Goal: Communication & Community: Answer question/provide support

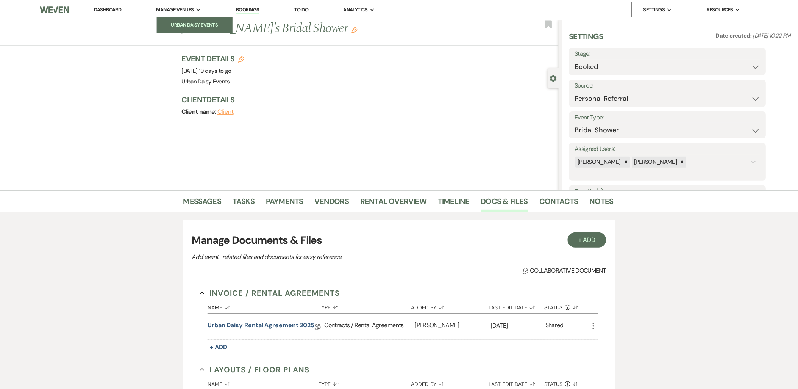
click at [184, 24] on li "Urban Daisy Events" at bounding box center [195, 25] width 68 height 8
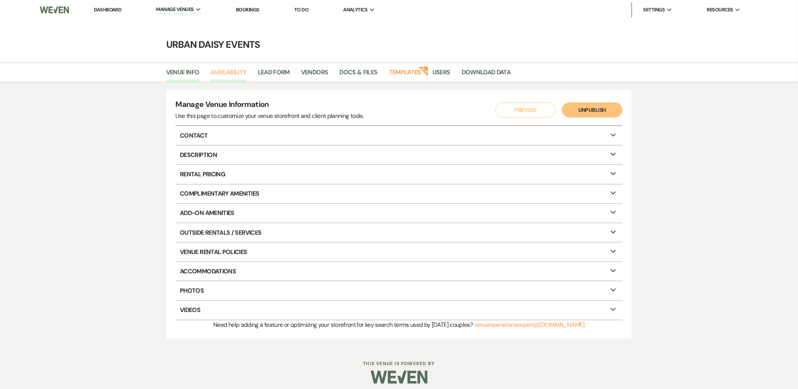
click at [221, 74] on link "Availability" at bounding box center [229, 74] width 36 height 14
select select "2"
select select "2026"
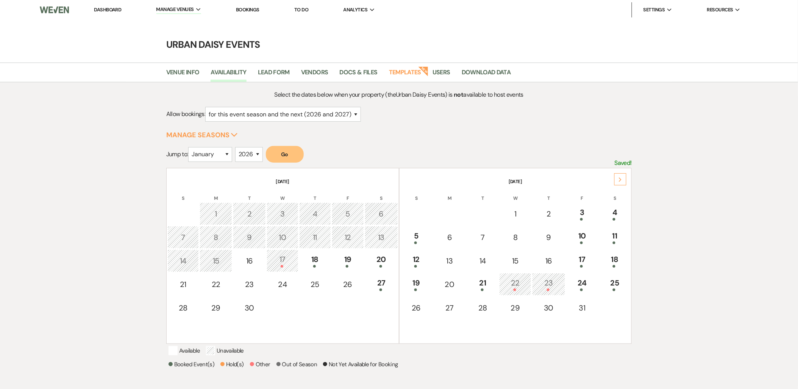
click at [111, 9] on link "Dashboard" at bounding box center [107, 9] width 27 height 6
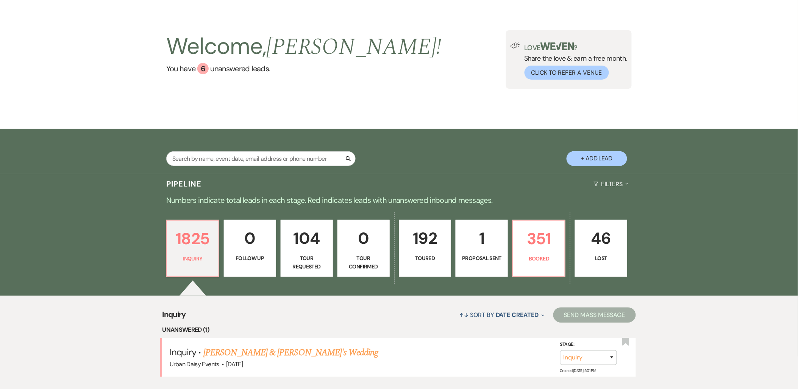
scroll to position [156, 0]
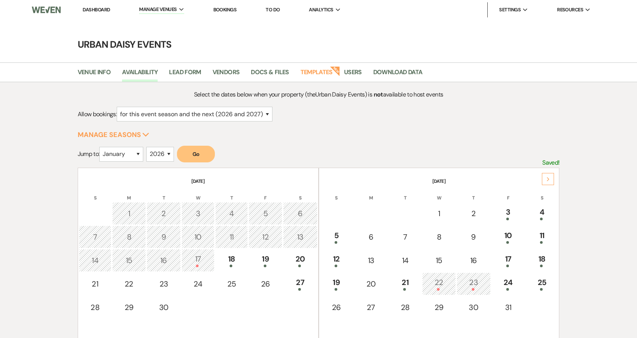
select select "2"
select select "2026"
click at [548, 176] on div "Next" at bounding box center [548, 179] width 12 height 12
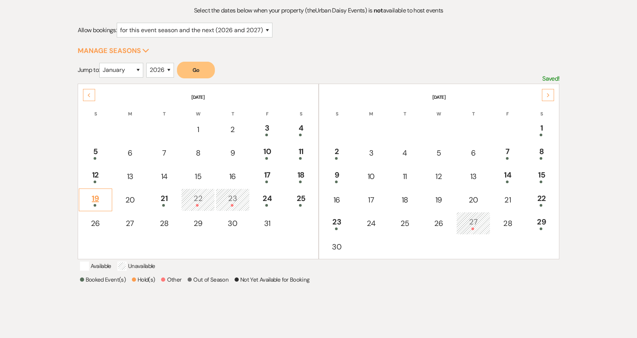
click at [85, 197] on div "19" at bounding box center [95, 200] width 25 height 14
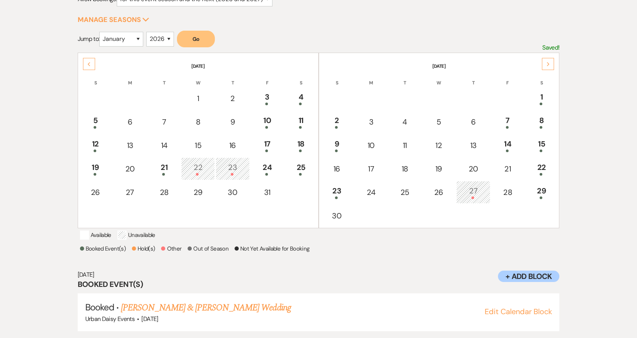
scroll to position [131, 0]
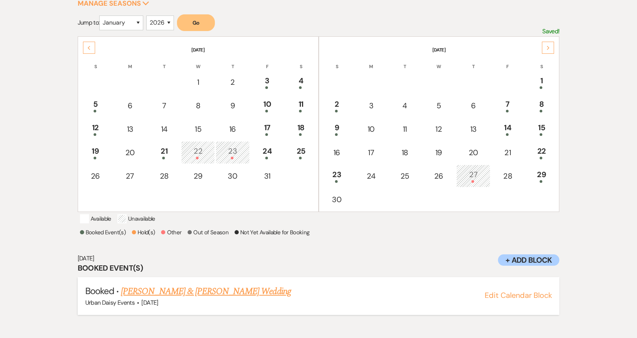
click at [169, 298] on link "[PERSON_NAME] & [PERSON_NAME] Wedding" at bounding box center [206, 292] width 170 height 14
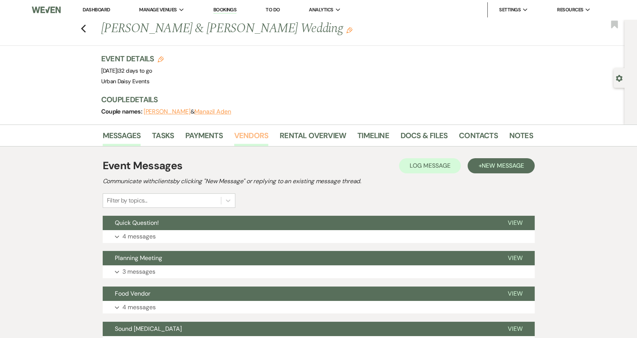
click at [261, 137] on link "Vendors" at bounding box center [251, 138] width 34 height 17
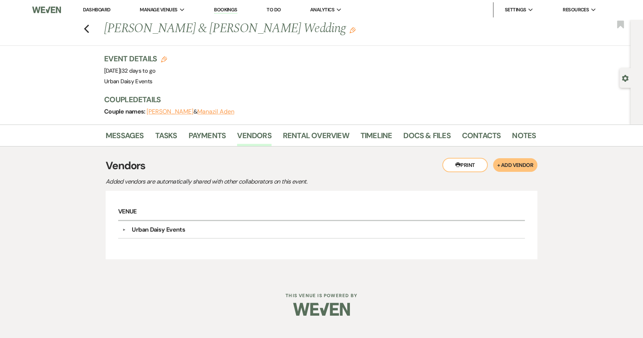
click at [144, 137] on li "Messages" at bounding box center [131, 137] width 50 height 18
click at [125, 136] on link "Messages" at bounding box center [125, 138] width 38 height 17
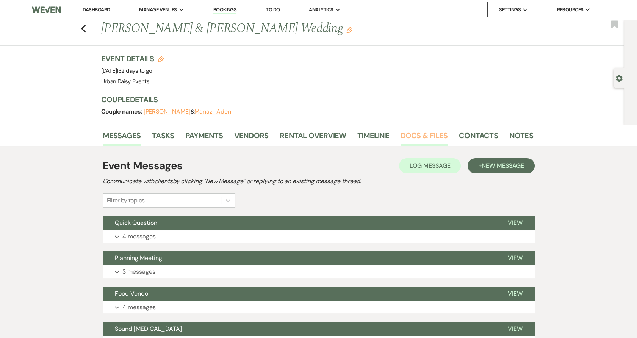
click at [441, 135] on link "Docs & Files" at bounding box center [423, 138] width 47 height 17
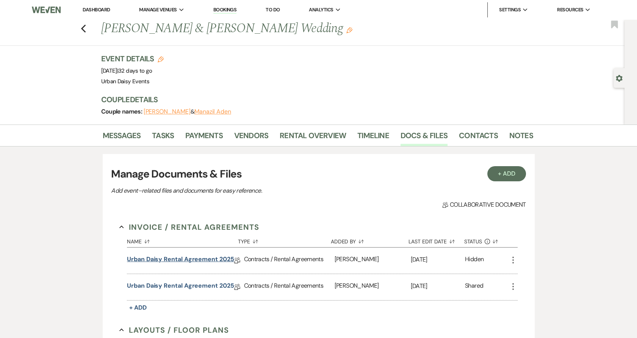
click at [209, 259] on link "Urban Daisy Rental Agreement 2025" at bounding box center [180, 261] width 107 height 12
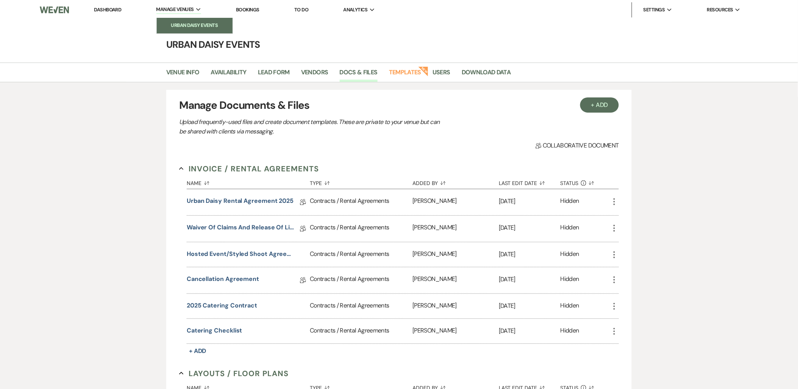
click at [186, 24] on li "Urban Daisy Events" at bounding box center [195, 26] width 68 height 8
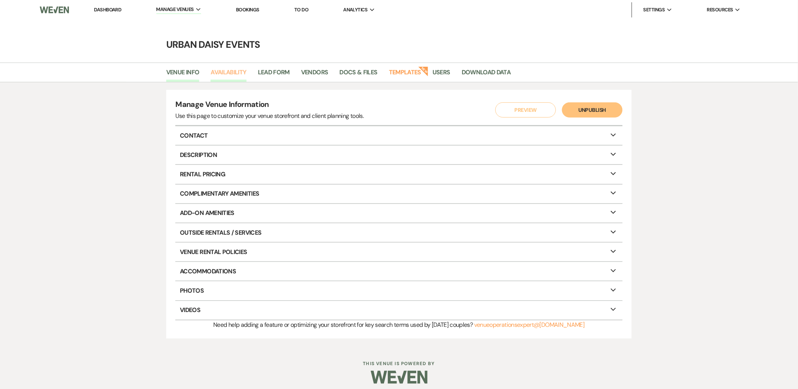
click at [226, 70] on link "Availability" at bounding box center [229, 74] width 36 height 14
select select "2"
select select "2026"
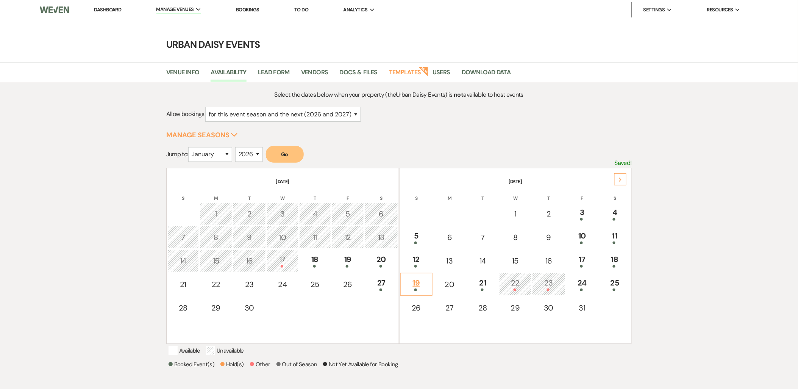
click at [419, 282] on div "19" at bounding box center [417, 284] width 24 height 14
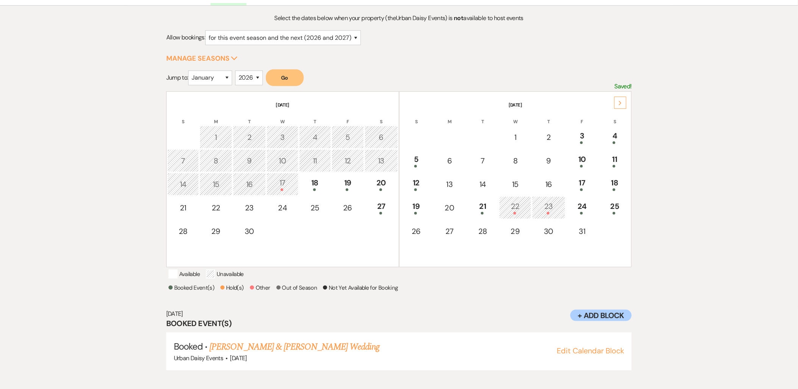
scroll to position [79, 0]
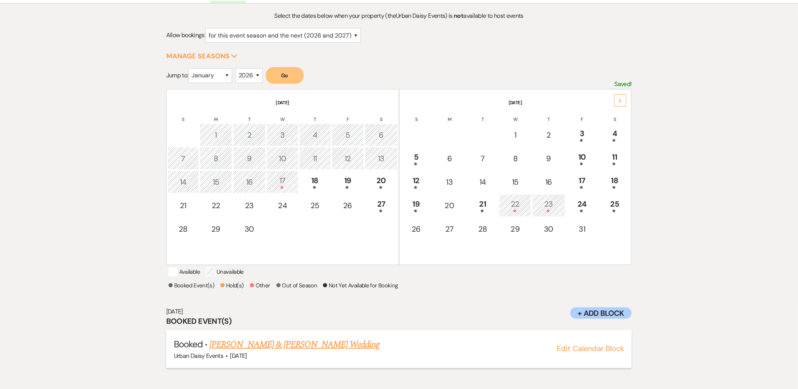
click at [256, 351] on link "[PERSON_NAME] & [PERSON_NAME] Wedding" at bounding box center [294, 344] width 170 height 14
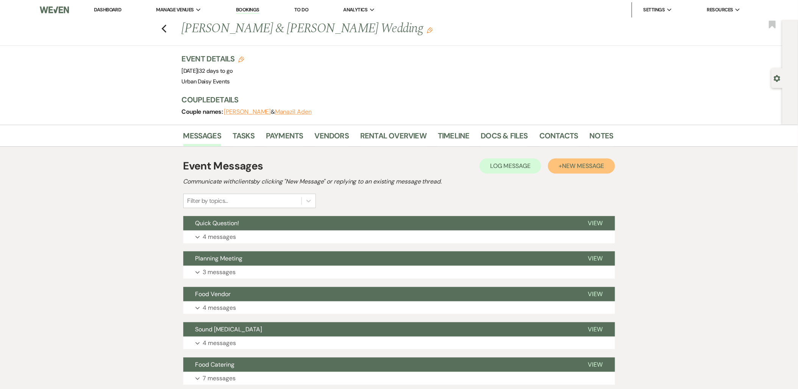
click at [564, 160] on button "+ New Message" at bounding box center [581, 165] width 67 height 15
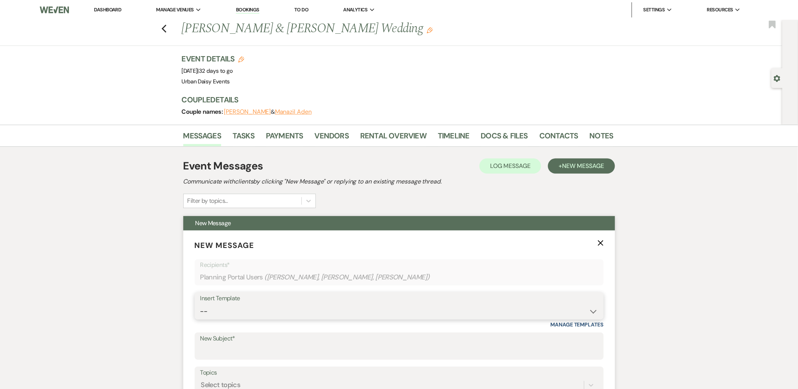
click at [249, 315] on select "--" at bounding box center [399, 311] width 398 height 15
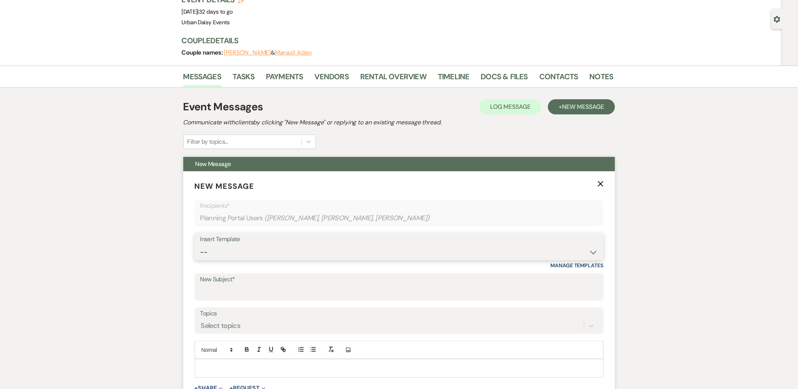
scroll to position [126, 0]
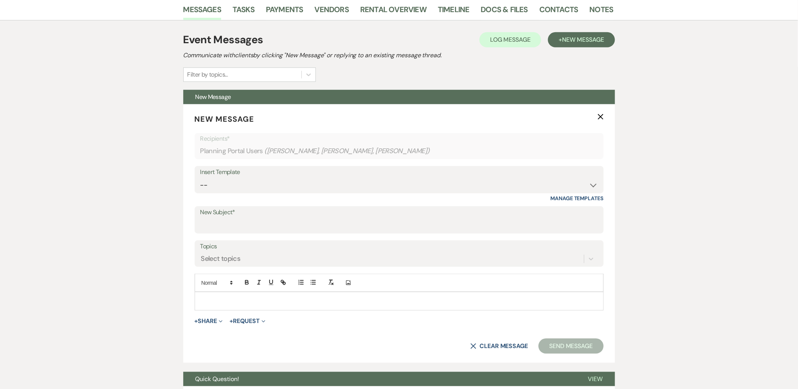
click at [160, 218] on div "Messages Tasks Payments Vendors Rental Overview Timeline Docs & Files Contacts …" at bounding box center [399, 362] width 798 height 729
click at [216, 183] on select "--" at bounding box center [399, 185] width 398 height 15
click at [202, 261] on div "Select topics" at bounding box center [220, 259] width 39 height 10
click at [216, 183] on select "-- Payment Past Due Rental Agreement and First Payment Urban Daisy Initial Resp…" at bounding box center [399, 185] width 398 height 15
select select "3580"
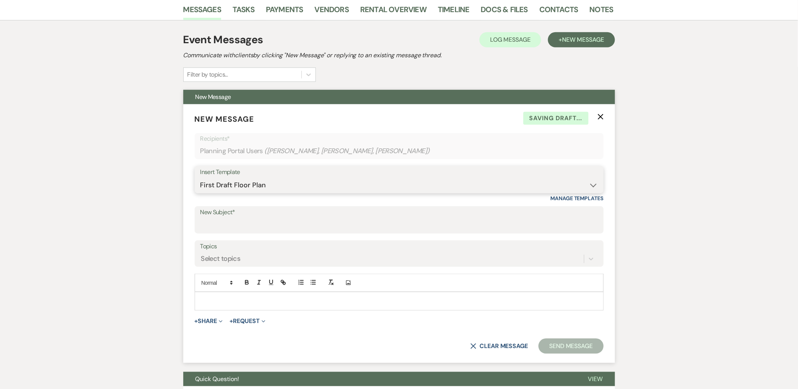
click at [200, 178] on select "-- Payment Past Due Rental Agreement and First Payment Urban Daisy Initial Resp…" at bounding box center [399, 185] width 398 height 15
type input "First Draft Floor Plan"
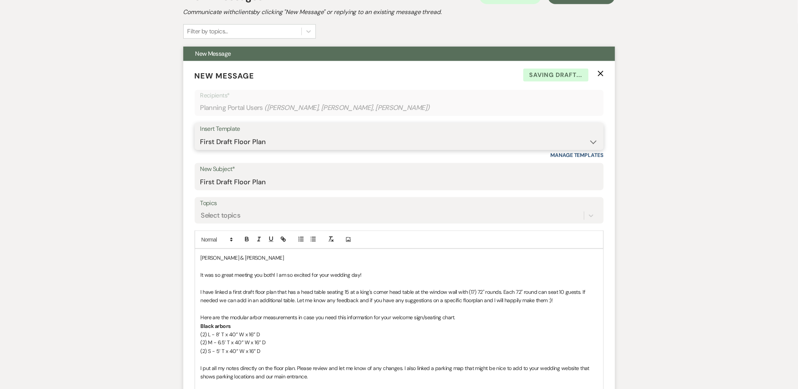
scroll to position [210, 0]
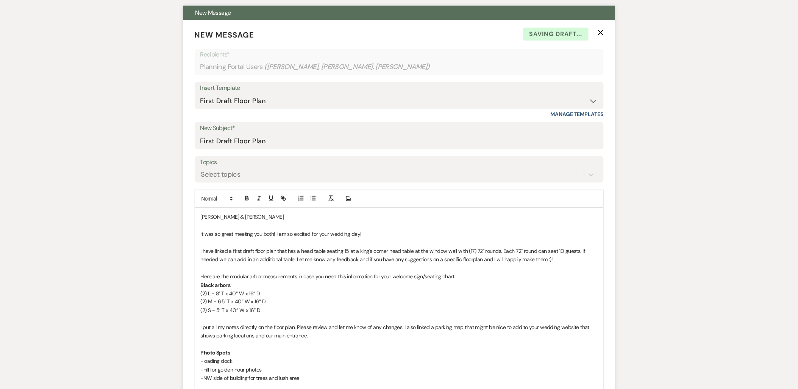
click at [377, 231] on p "It was so great meeting you both! I am so excited for your wedding day!" at bounding box center [399, 234] width 397 height 8
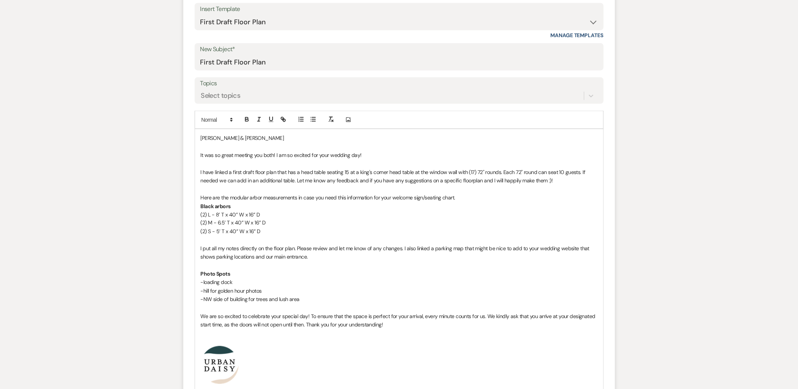
scroll to position [379, 0]
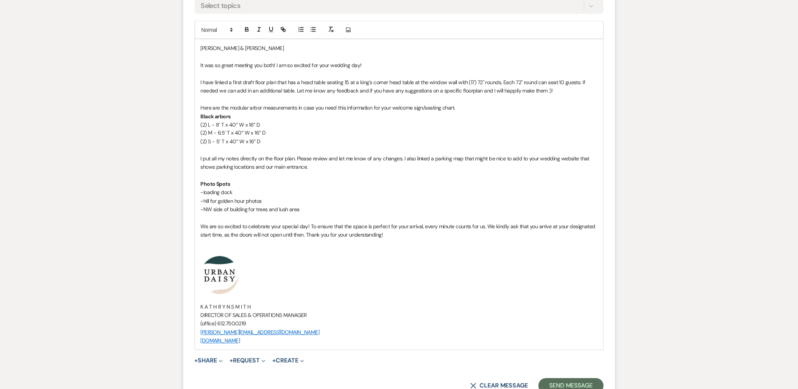
click at [337, 209] on p "-NW side of building for trees and lush area" at bounding box center [399, 209] width 397 height 8
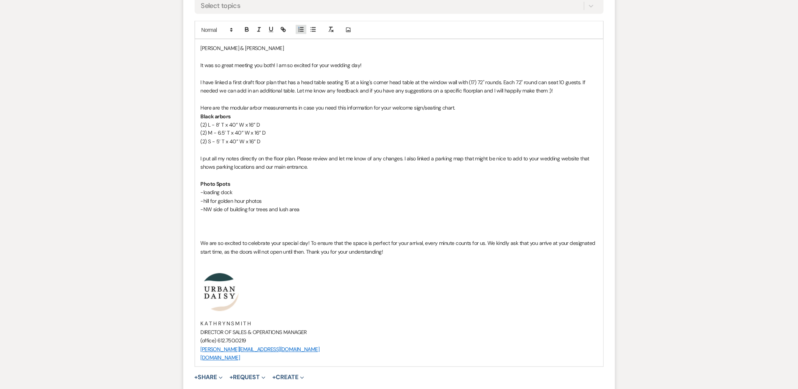
click at [300, 28] on icon "button" at bounding box center [301, 29] width 7 height 7
